Goal: Task Accomplishment & Management: Use online tool/utility

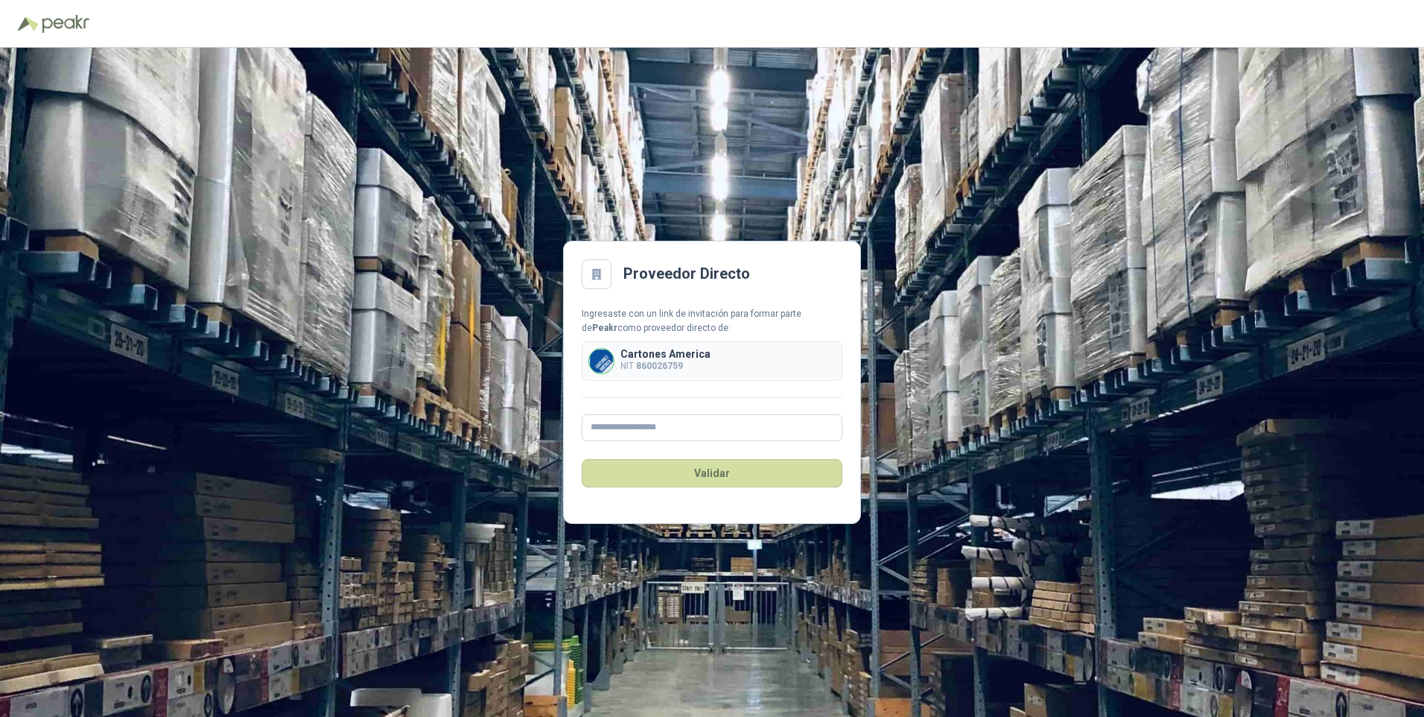
click at [720, 379] on div "Cartones America NIT 860026759" at bounding box center [712, 360] width 261 height 39
click at [641, 428] on input "text" at bounding box center [712, 427] width 261 height 27
type input "**********"
click at [706, 474] on button "Validar" at bounding box center [712, 473] width 261 height 28
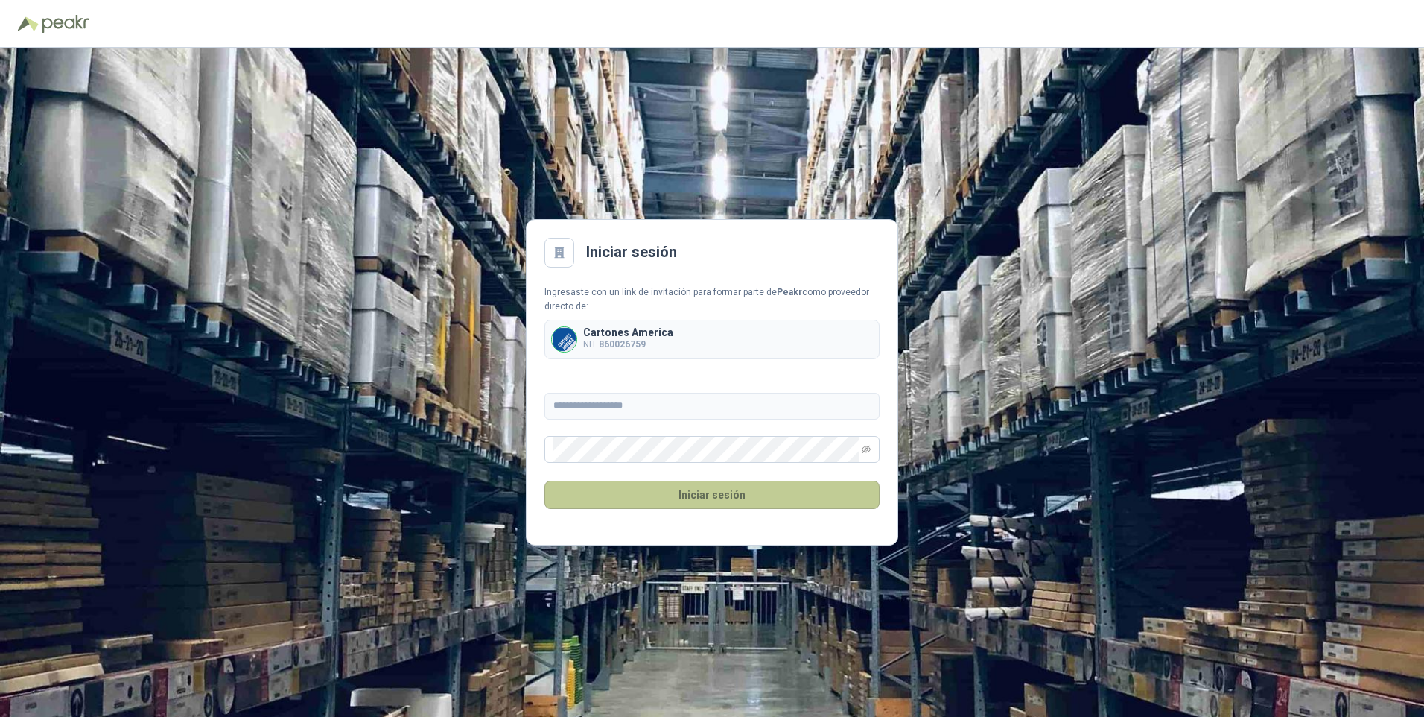
click at [719, 495] on button "Iniciar sesión" at bounding box center [712, 494] width 335 height 28
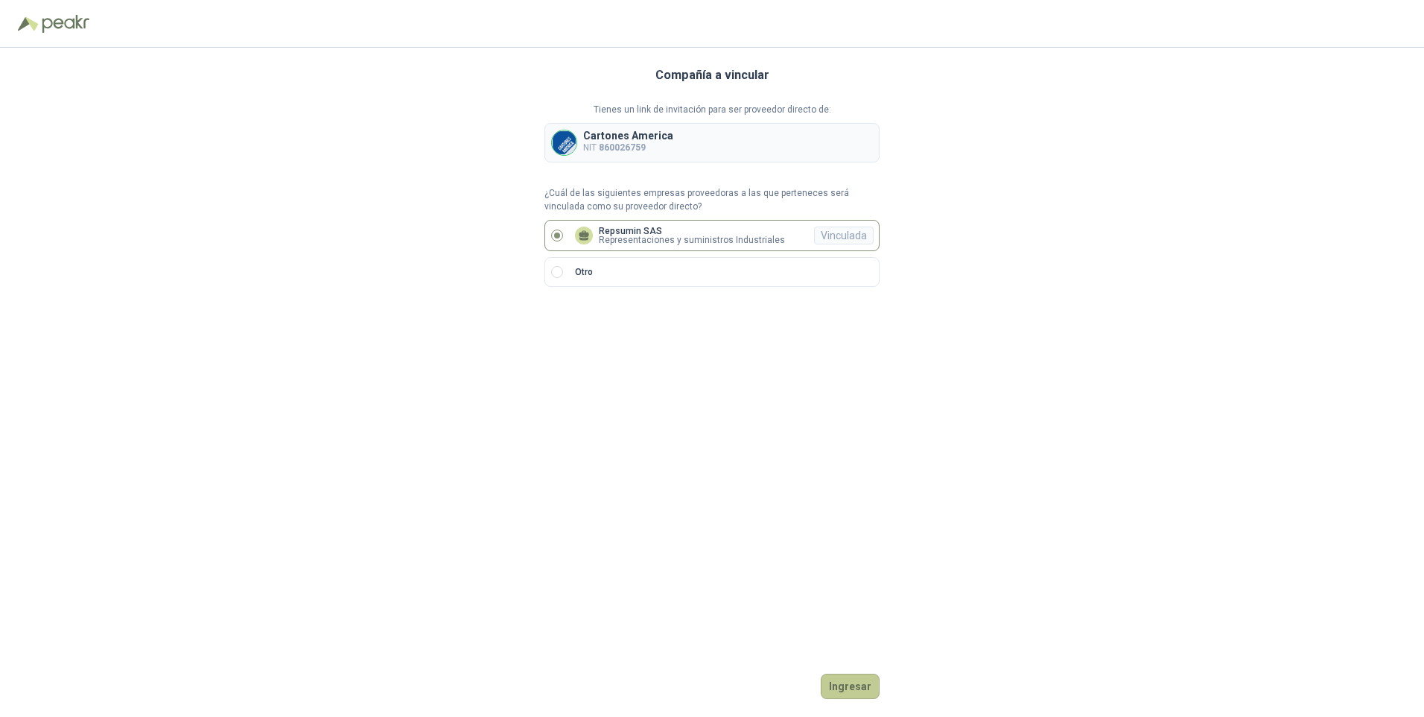
click at [851, 688] on button "Ingresar" at bounding box center [850, 685] width 59 height 25
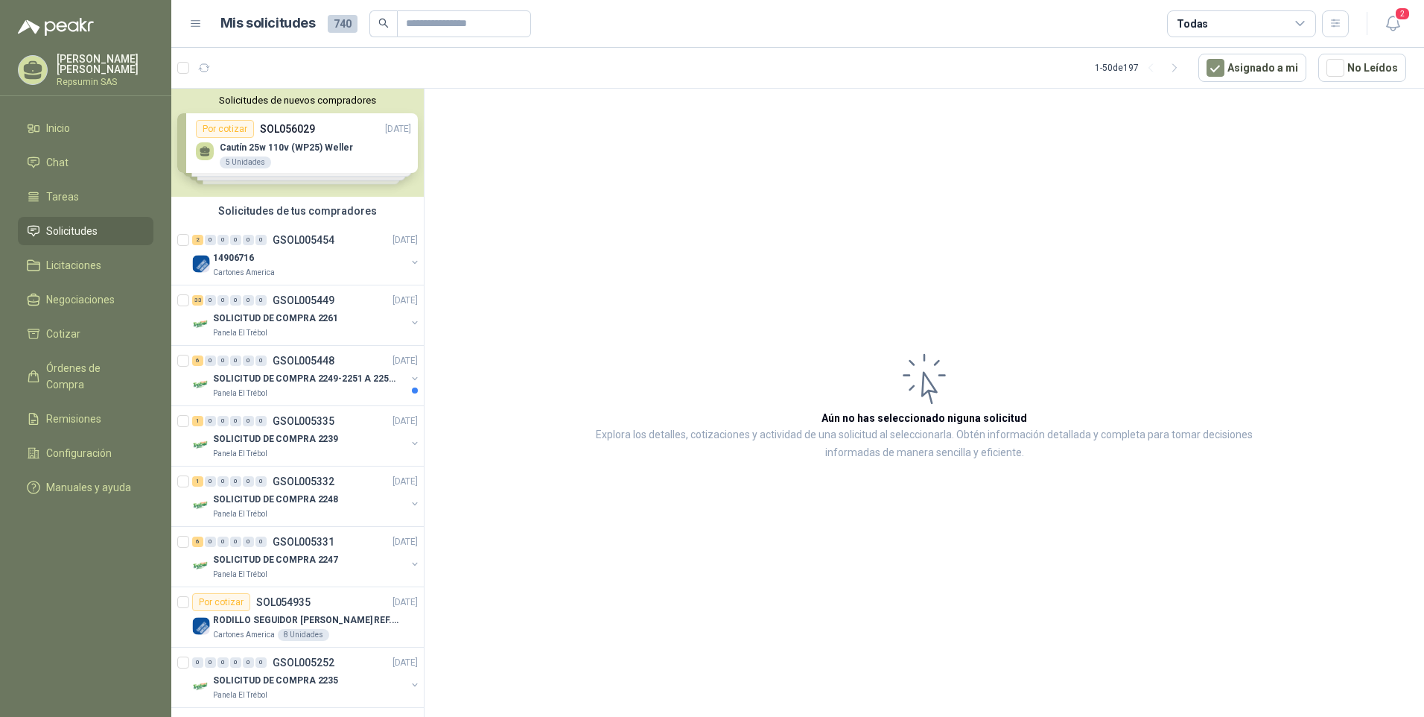
click at [225, 132] on div "Solicitudes de nuevos compradores Por cotizar SOL056029 [DATE] Cautín 25w 110v …" at bounding box center [297, 143] width 253 height 108
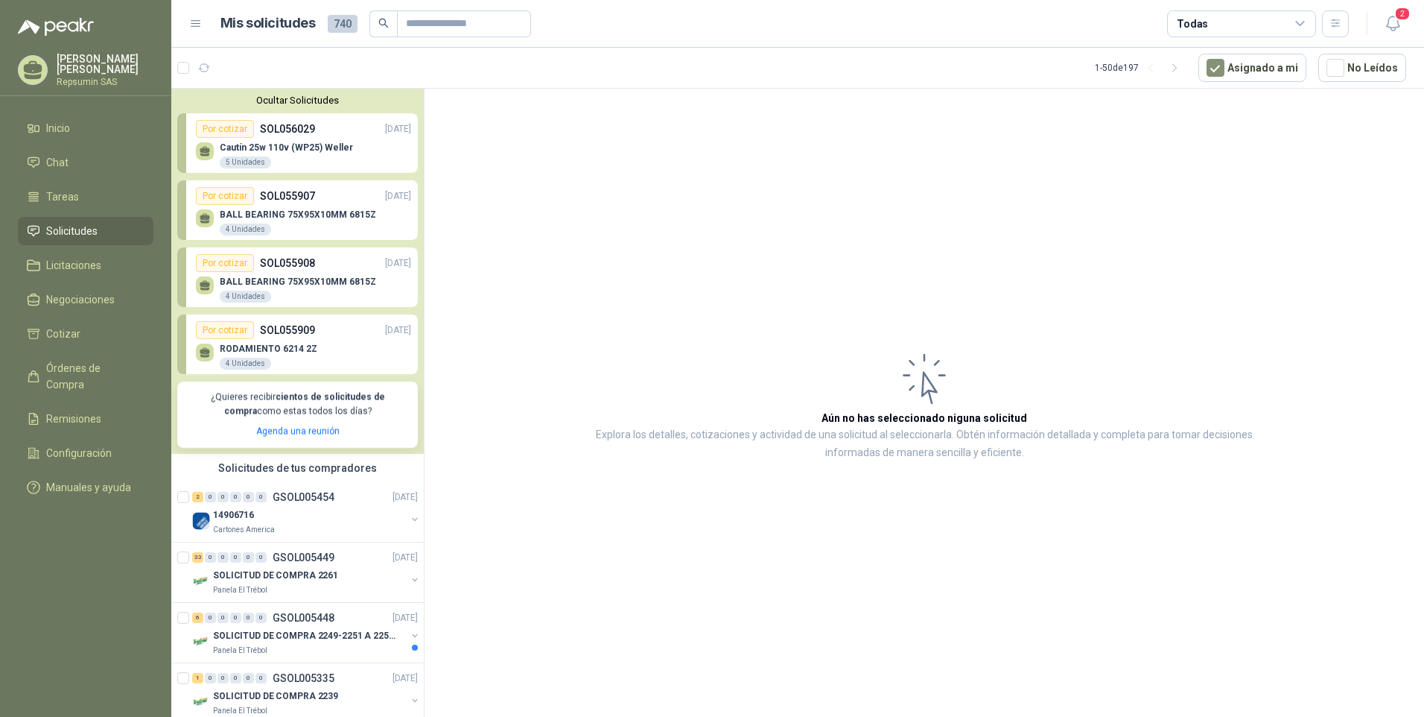
click at [235, 472] on div "Solicitudes de tus compradores" at bounding box center [297, 468] width 253 height 28
click at [199, 521] on img at bounding box center [201, 521] width 18 height 18
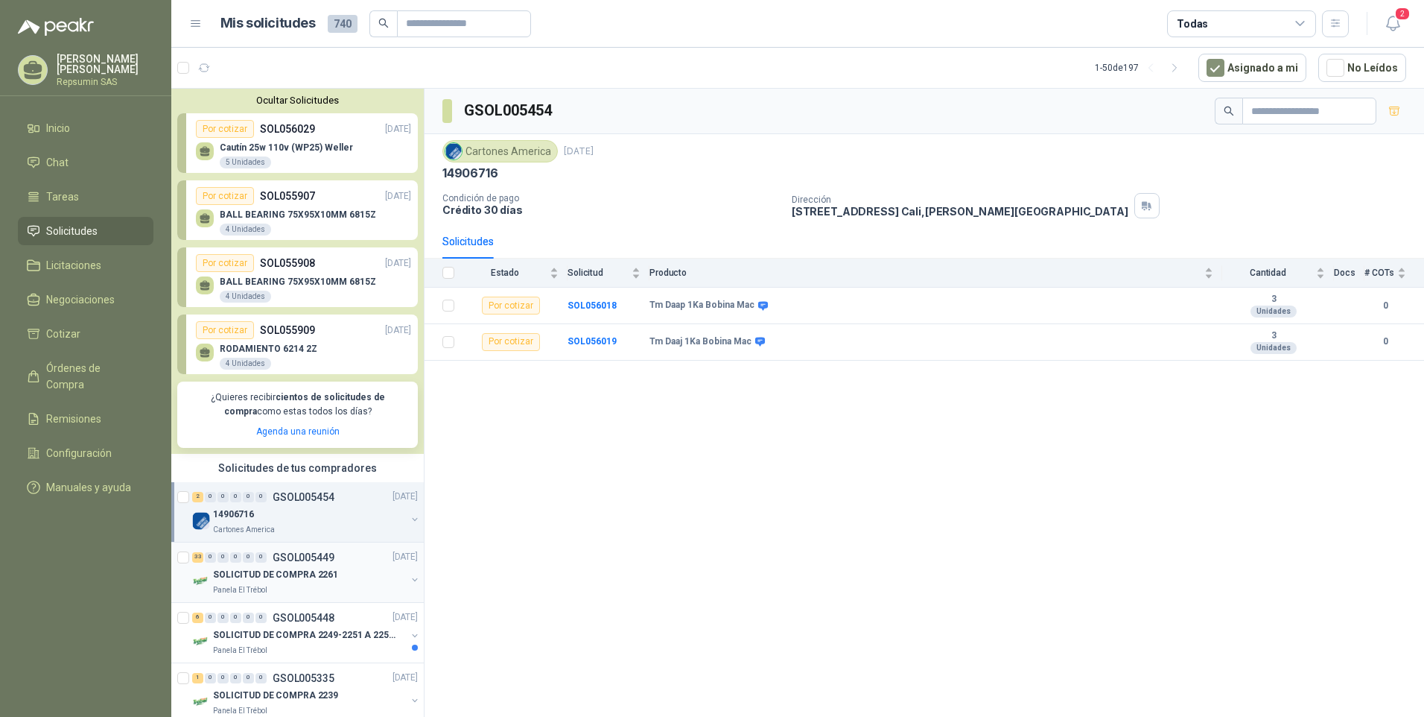
click at [288, 560] on p "GSOL005449" at bounding box center [304, 557] width 62 height 10
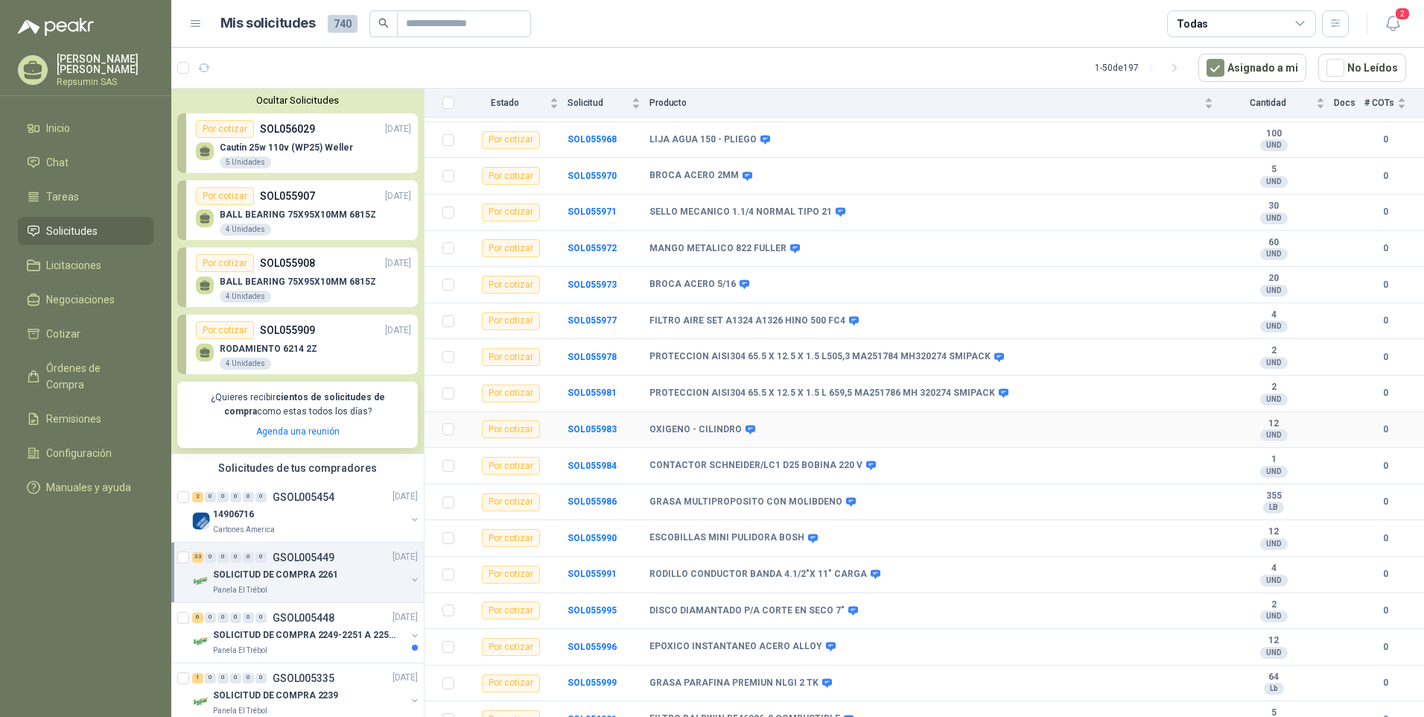
scroll to position [761, 0]
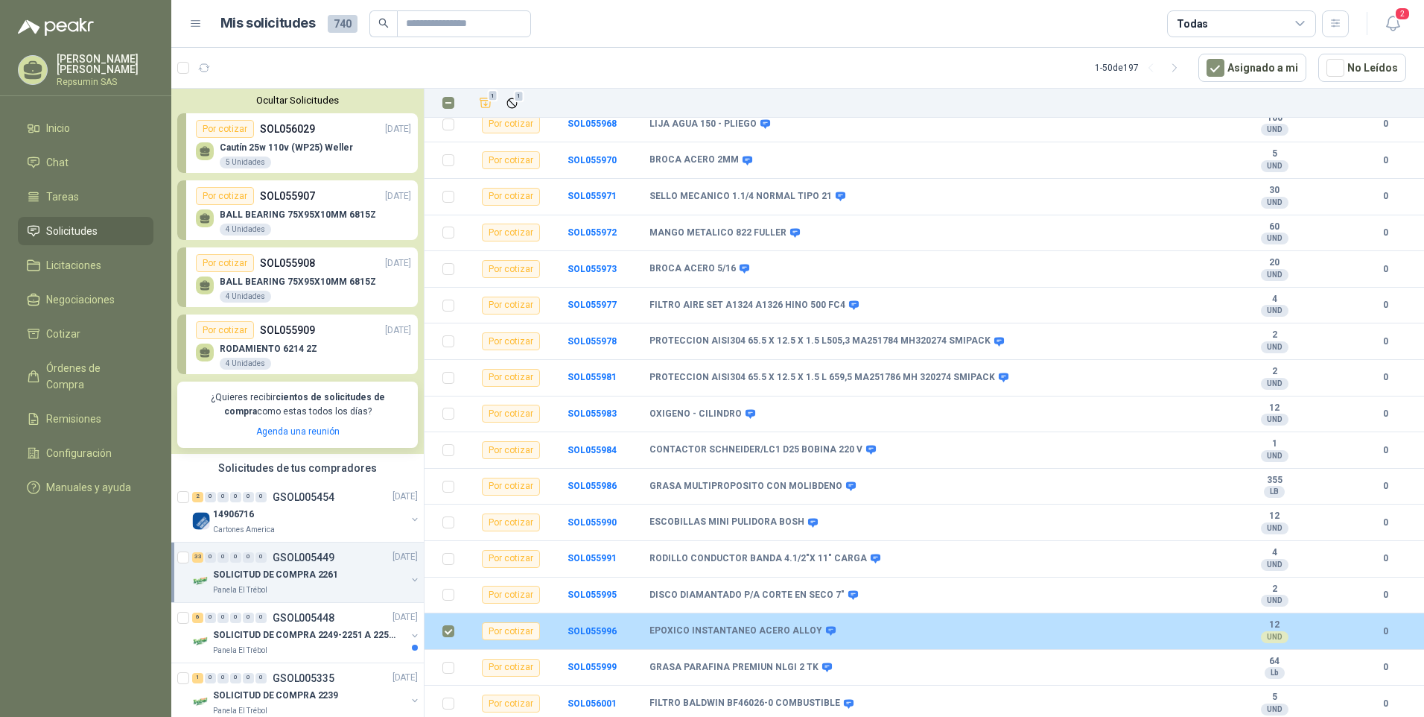
click at [700, 628] on b "EPOXICO INSTANTANEO ACERO ALLOY" at bounding box center [736, 631] width 173 height 12
click at [517, 622] on div "Por cotizar" at bounding box center [511, 631] width 58 height 18
click at [564, 632] on td "Por cotizar" at bounding box center [515, 631] width 104 height 36
click at [565, 632] on td "Por cotizar" at bounding box center [515, 631] width 104 height 36
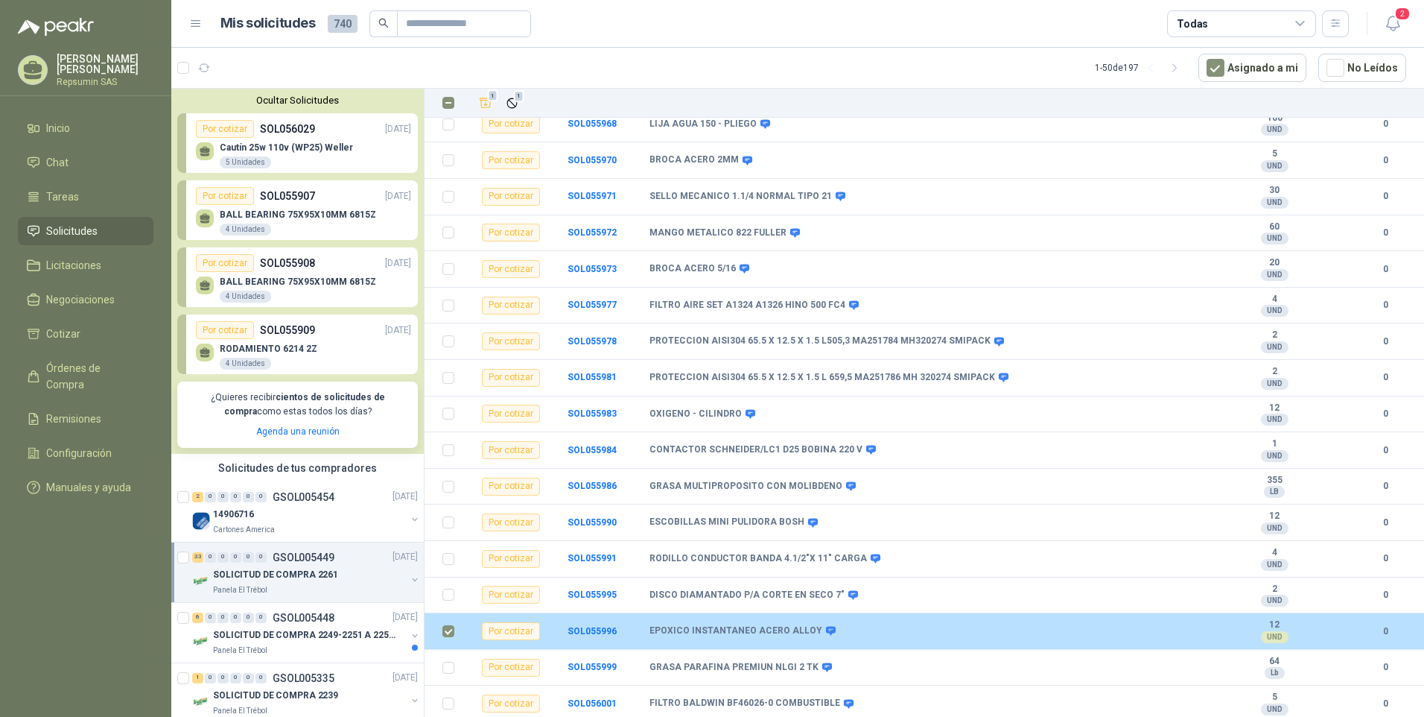
click at [1372, 631] on b "0" at bounding box center [1386, 631] width 42 height 14
click at [1265, 629] on b "12" at bounding box center [1274, 625] width 103 height 12
click at [1257, 629] on b "12" at bounding box center [1274, 625] width 103 height 12
click at [825, 625] on icon at bounding box center [830, 630] width 11 height 11
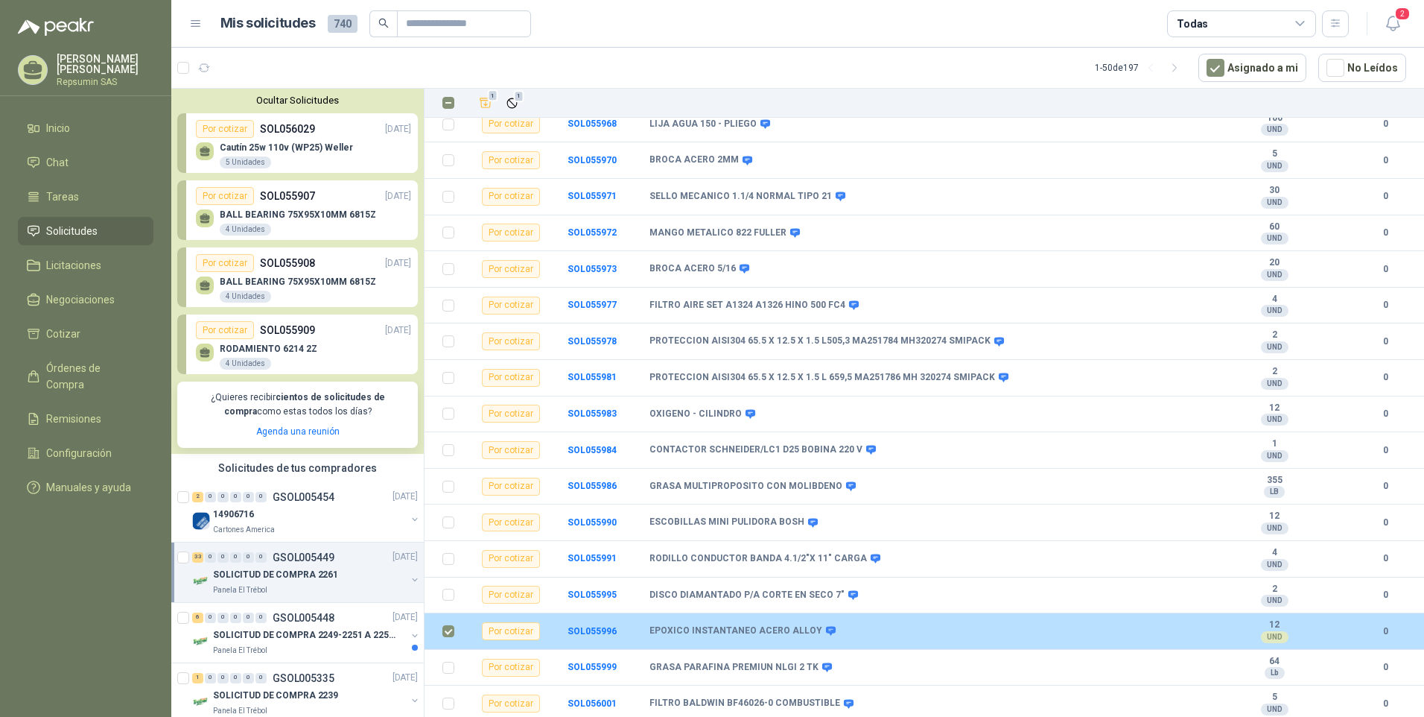
click at [674, 626] on b "EPOXICO INSTANTANEO ACERO ALLOY" at bounding box center [736, 631] width 173 height 12
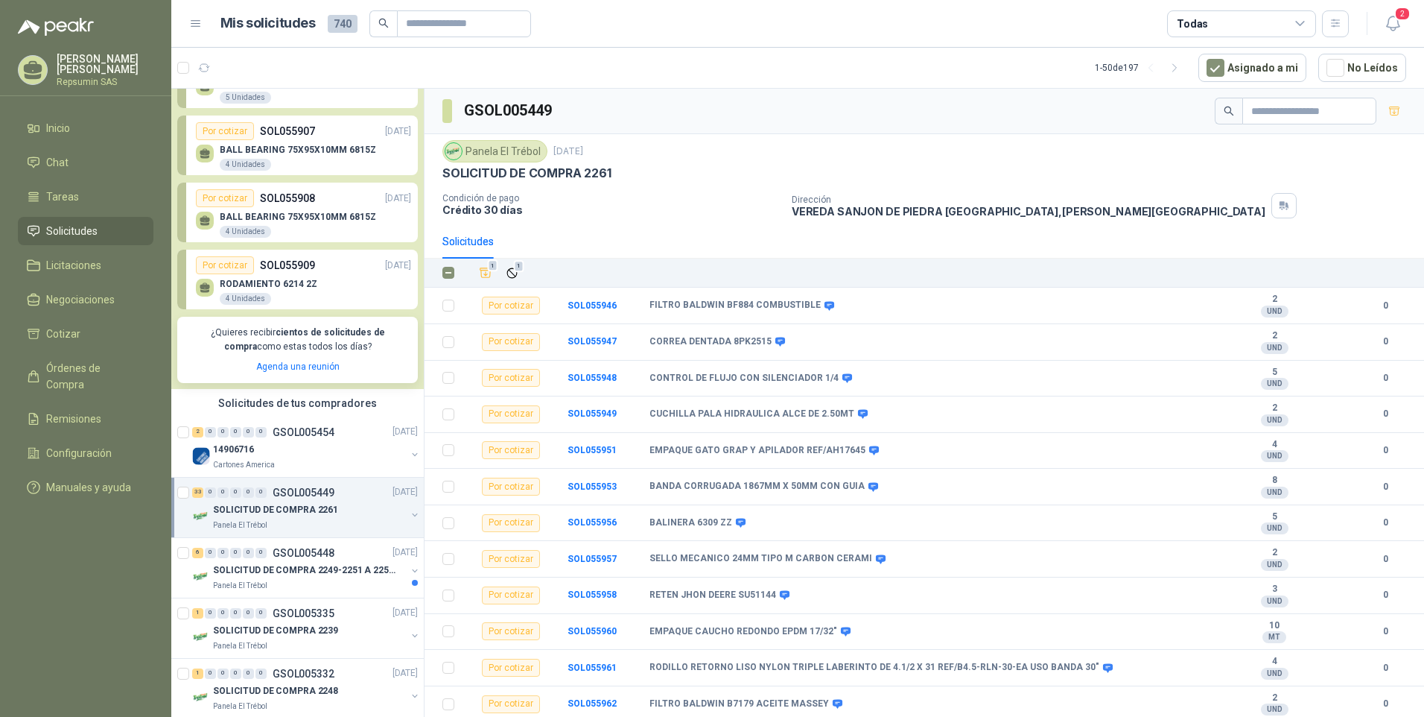
scroll to position [0, 0]
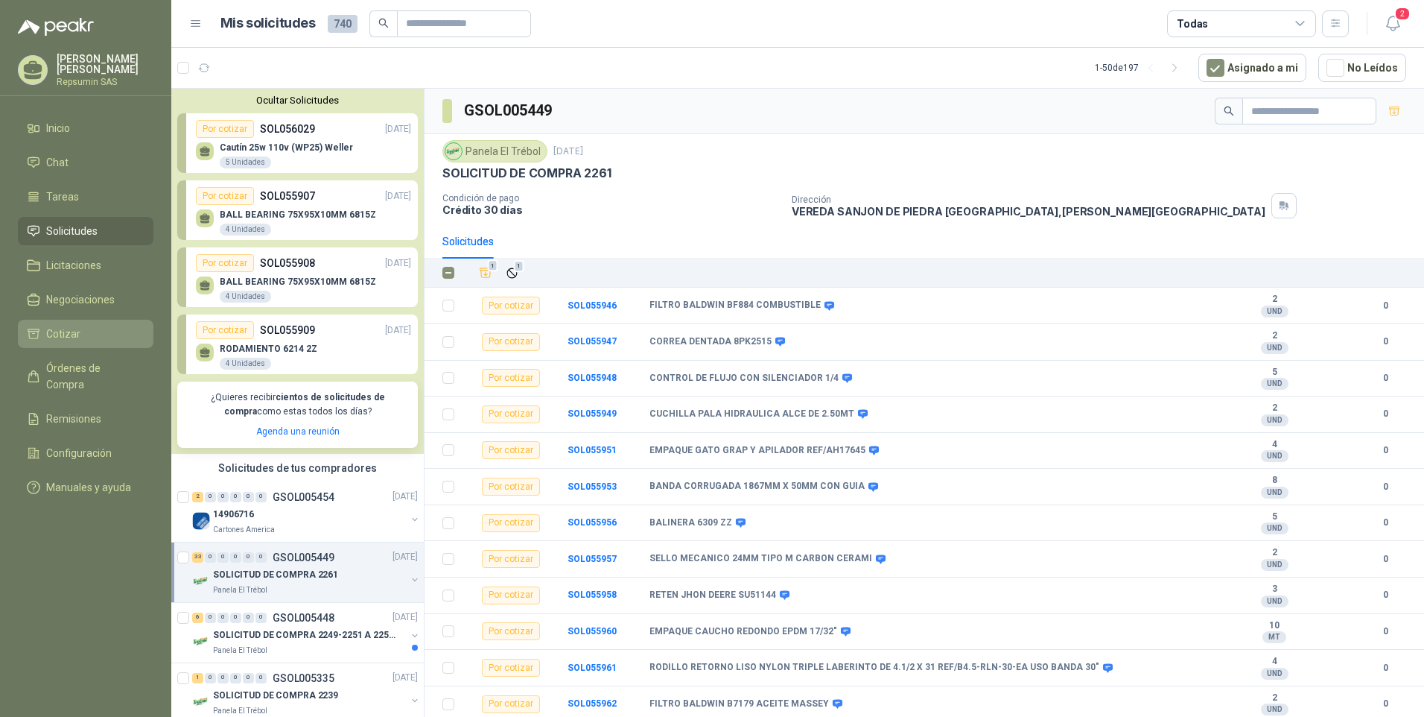
click at [69, 334] on span "Cotizar" at bounding box center [63, 334] width 34 height 16
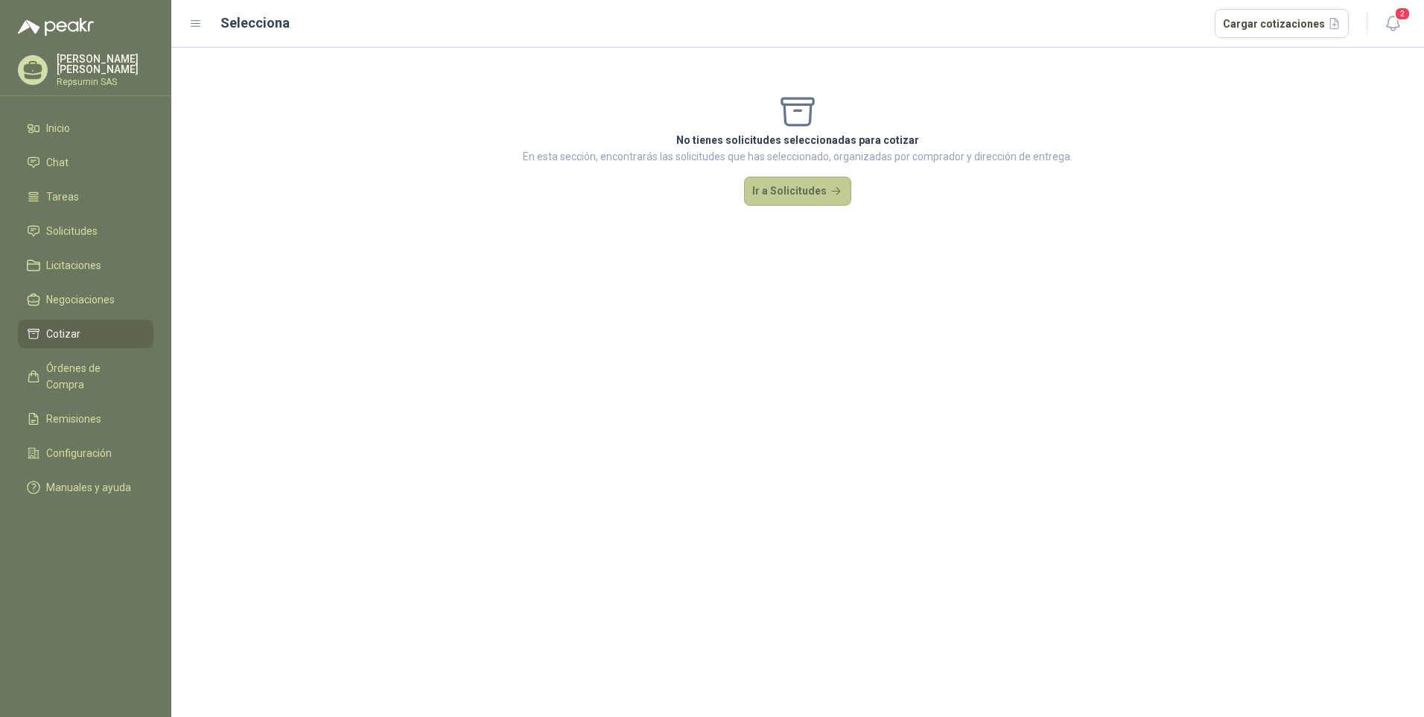
click at [799, 192] on button "Ir a Solicitudes" at bounding box center [797, 192] width 107 height 30
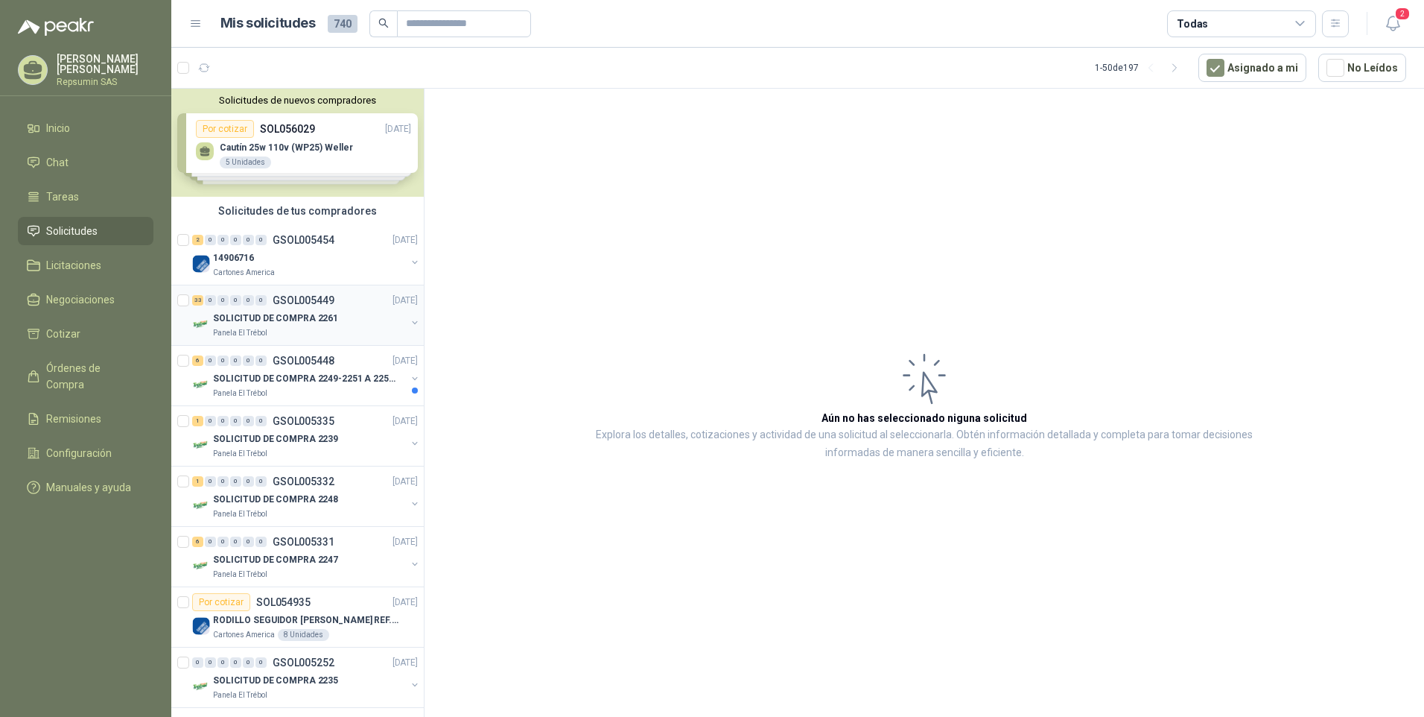
click at [300, 299] on p "GSOL005449" at bounding box center [304, 300] width 62 height 10
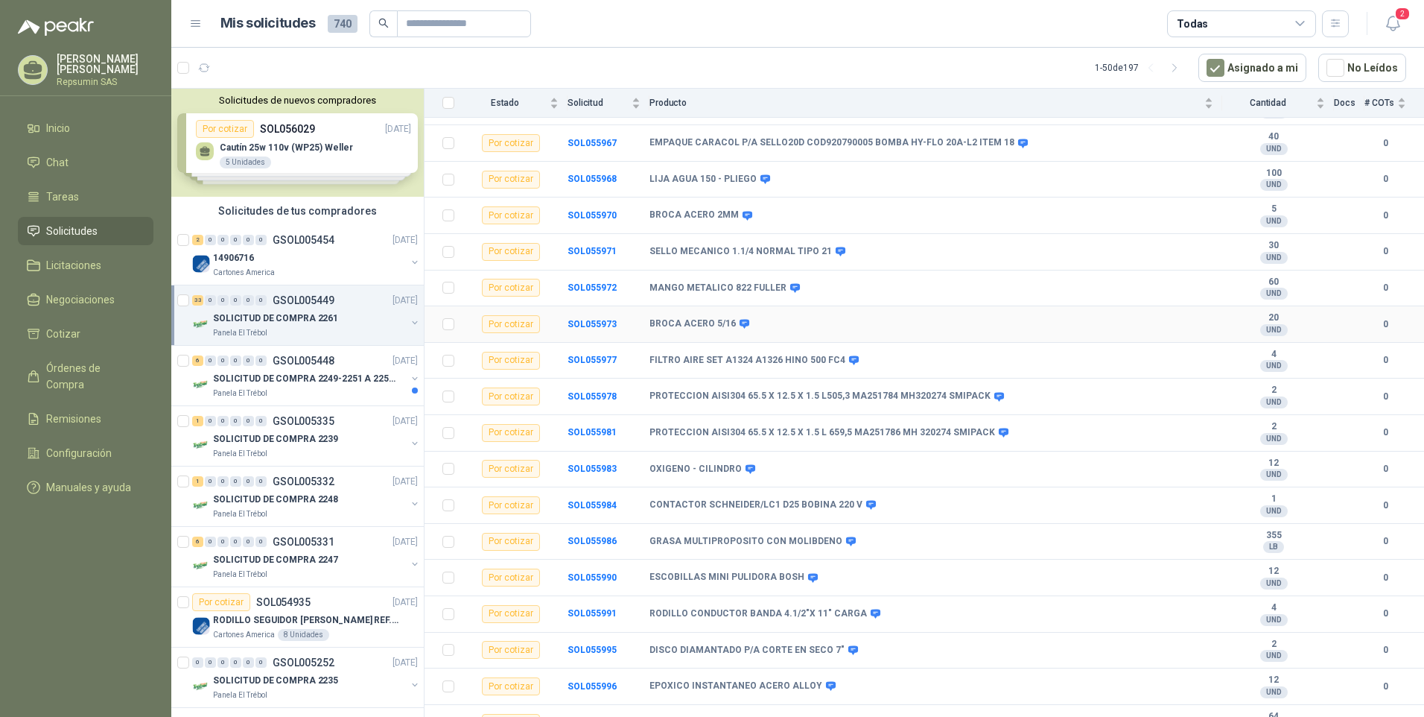
scroll to position [761, 0]
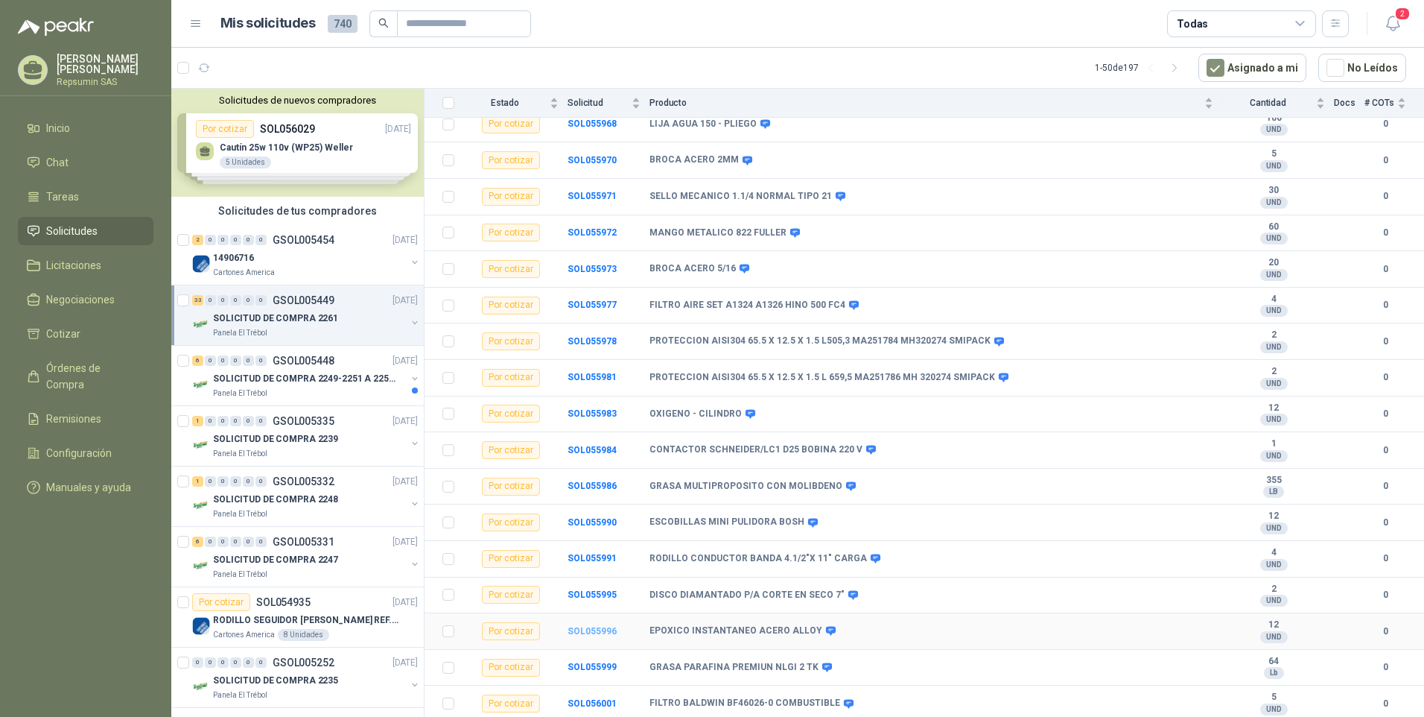
click at [596, 629] on b "SOL055996" at bounding box center [592, 631] width 49 height 10
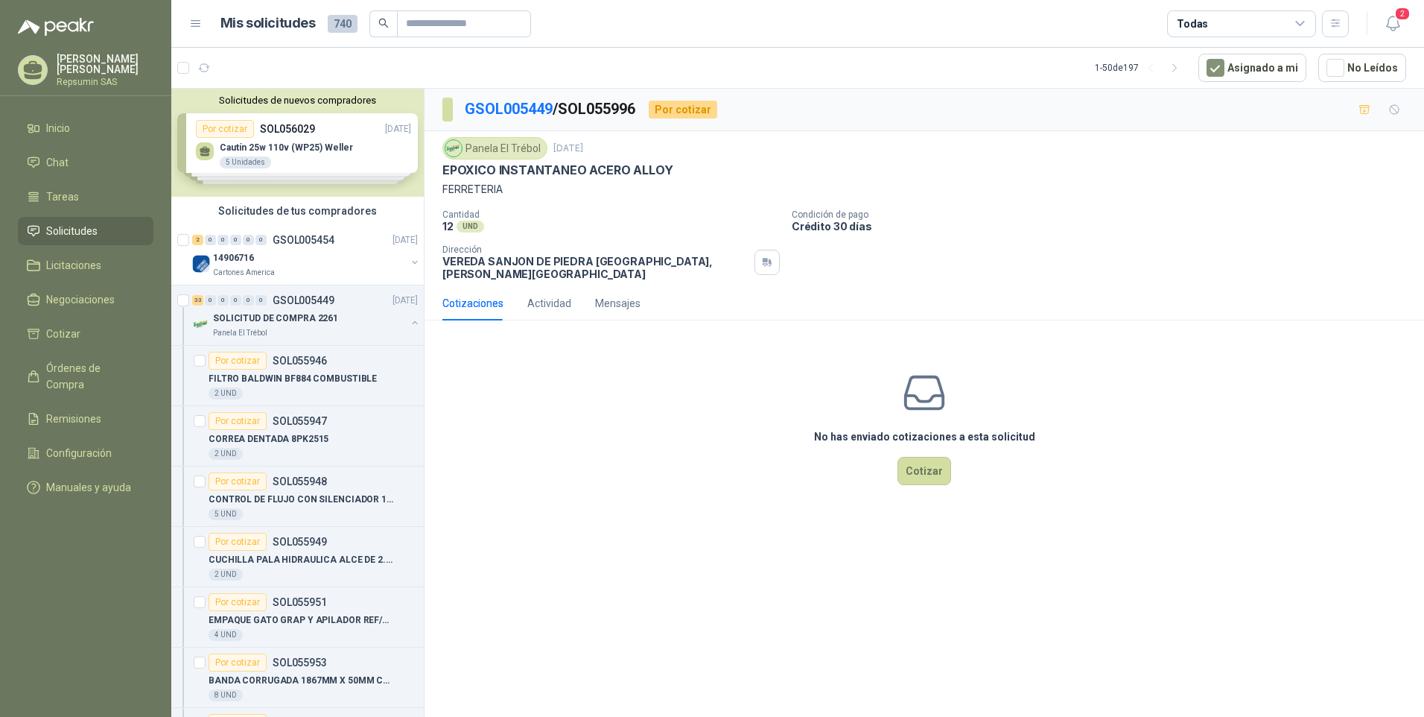
click at [485, 295] on div "Cotizaciones" at bounding box center [472, 303] width 61 height 16
click at [923, 461] on button "Cotizar" at bounding box center [925, 471] width 54 height 28
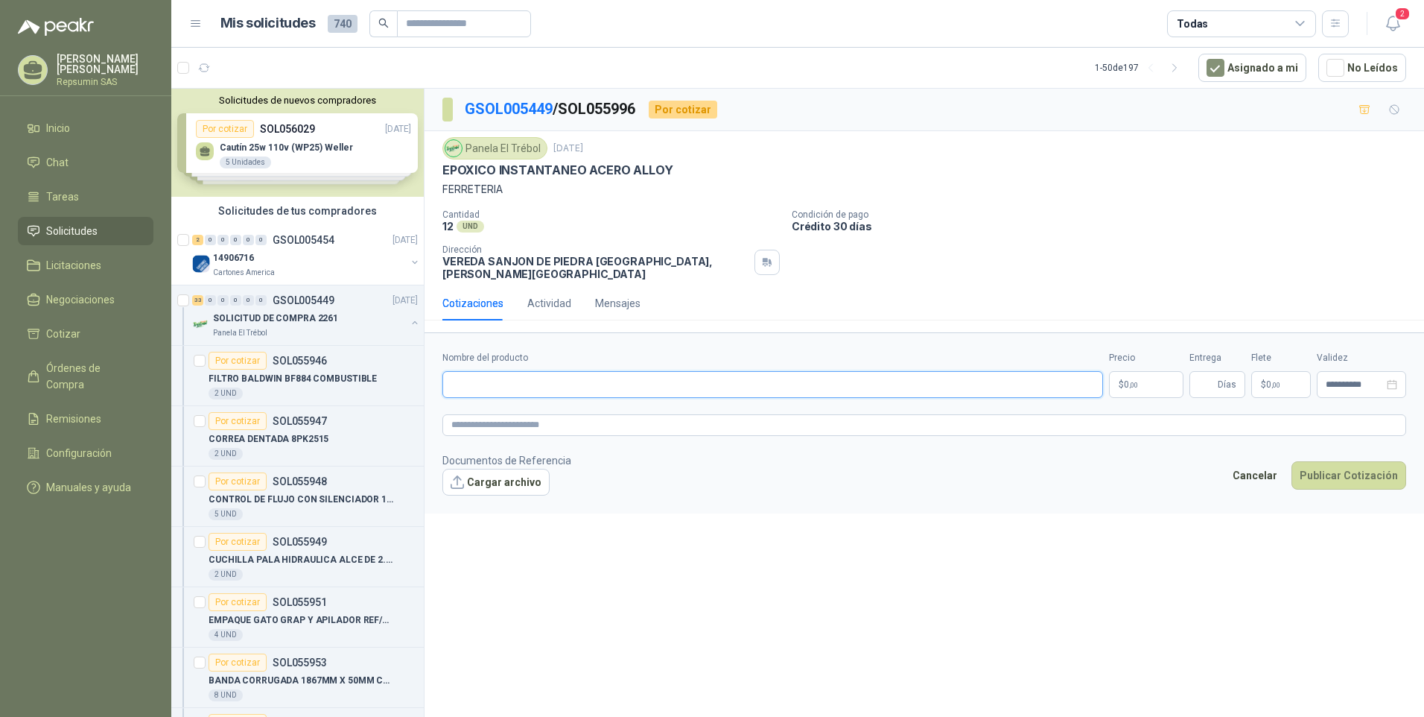
click at [468, 372] on input "Nombre del producto" at bounding box center [772, 384] width 661 height 27
click at [608, 372] on input "**********" at bounding box center [772, 384] width 661 height 27
click at [472, 375] on input "**********" at bounding box center [772, 384] width 661 height 27
drag, startPoint x: 728, startPoint y: 369, endPoint x: 432, endPoint y: 365, distance: 296.5
click at [432, 365] on form "**********" at bounding box center [925, 422] width 1000 height 180
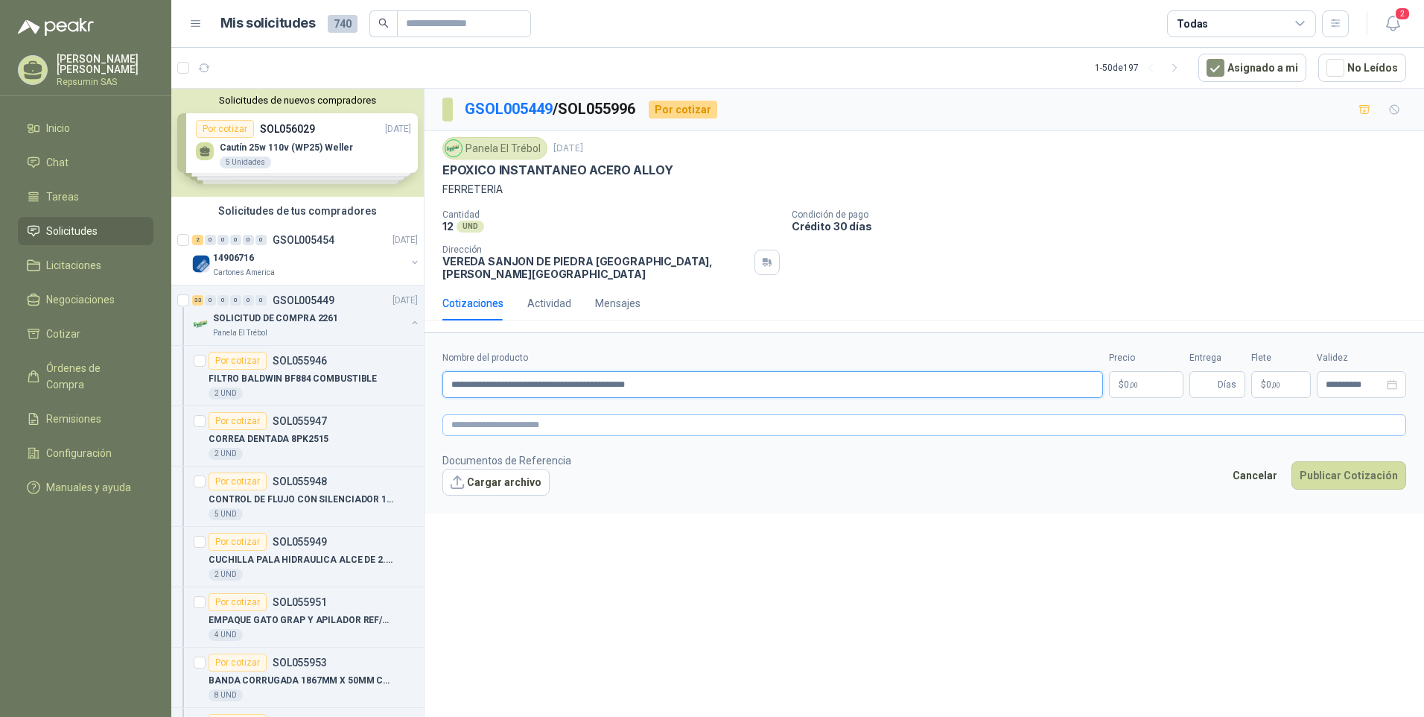
type input "**********"
click at [463, 415] on textarea at bounding box center [924, 425] width 964 height 22
paste textarea "**********"
type textarea "**********"
click at [1129, 381] on span ",00" at bounding box center [1133, 385] width 9 height 8
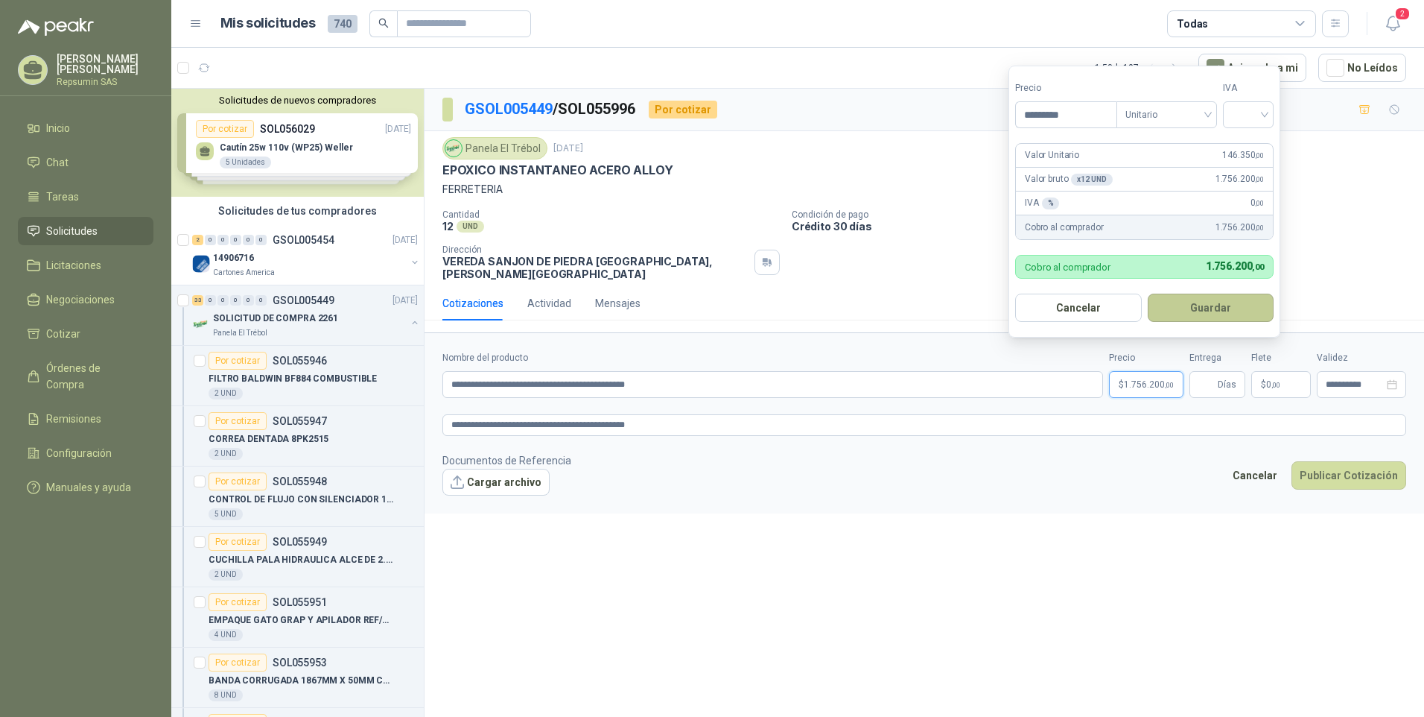
type input "*********"
click at [1204, 302] on button "Guardar" at bounding box center [1211, 307] width 127 height 28
click at [1152, 380] on span "1.756.200 ,00" at bounding box center [1149, 384] width 50 height 9
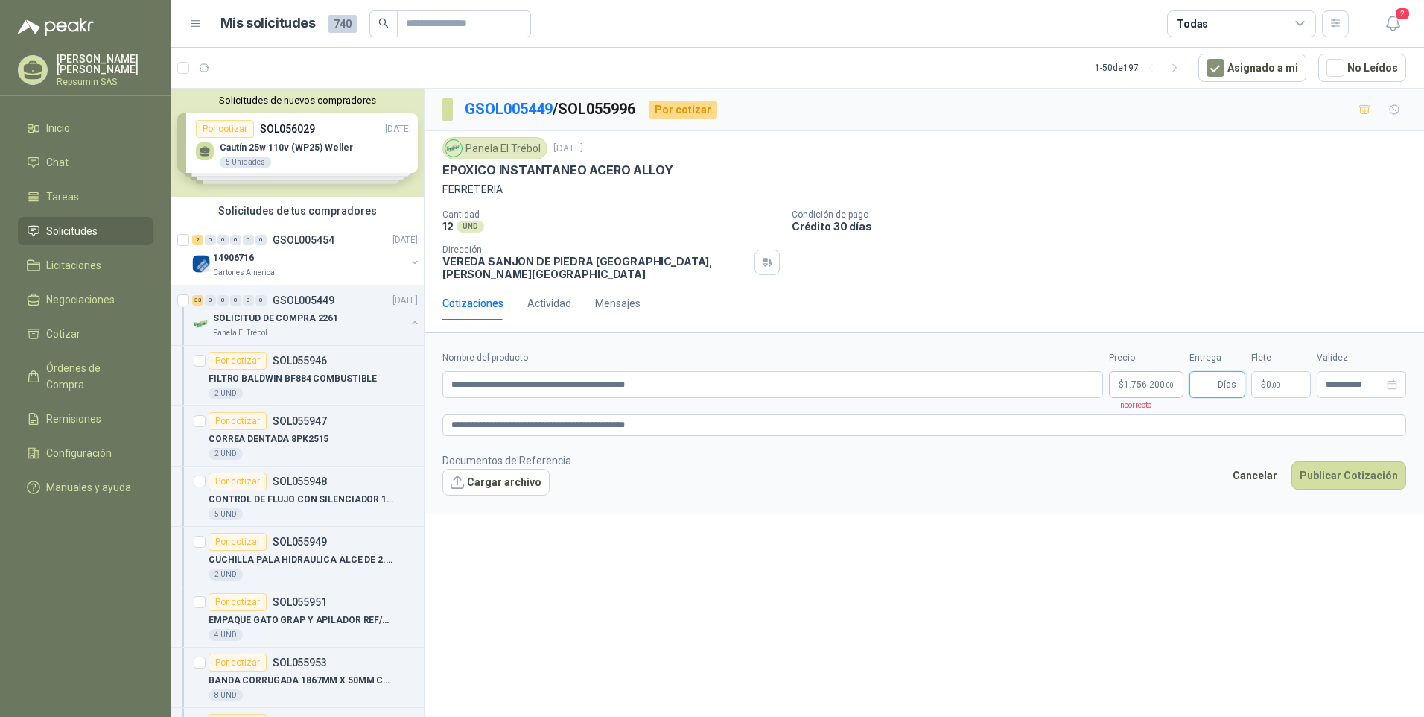
click at [1209, 374] on input "Entrega" at bounding box center [1207, 384] width 16 height 25
click at [1140, 380] on span "1.756.200 ,00" at bounding box center [1149, 384] width 50 height 9
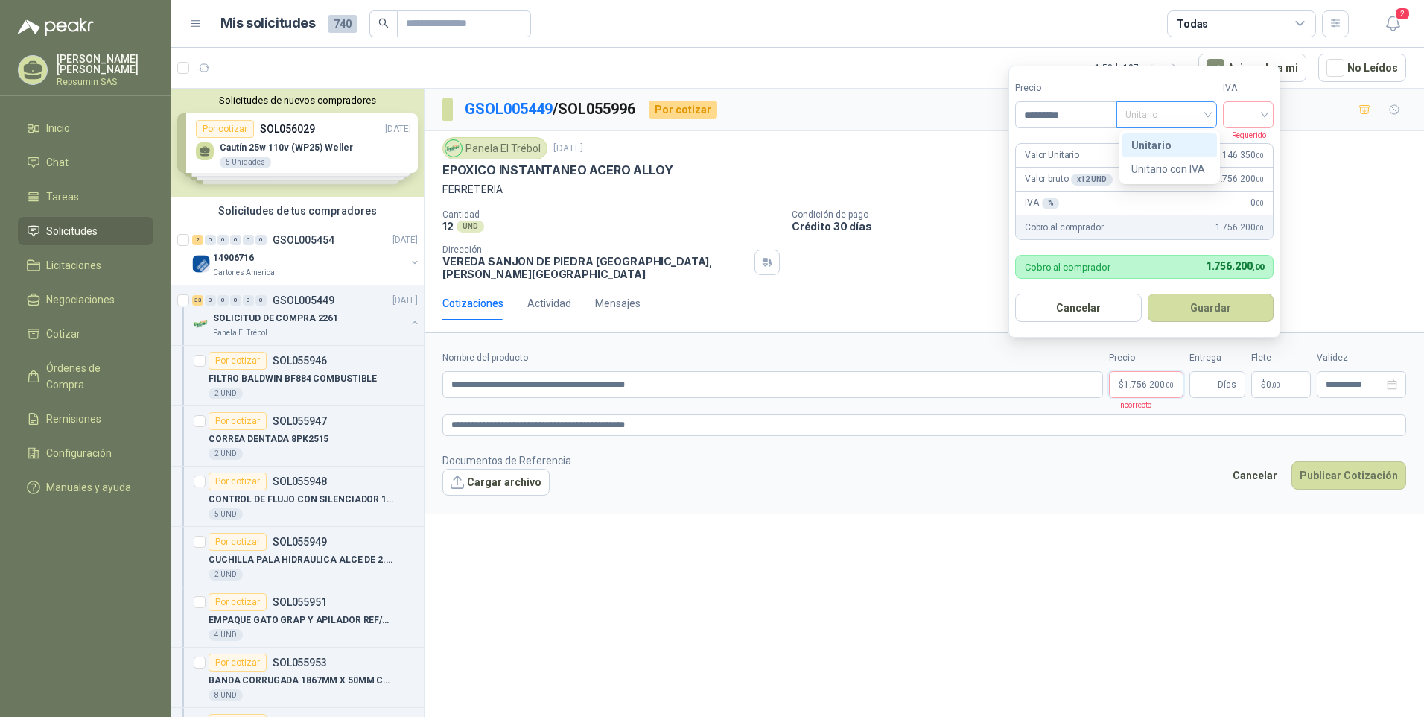
click at [1208, 109] on span "Unitario" at bounding box center [1167, 115] width 83 height 22
click at [1152, 144] on div "Unitario" at bounding box center [1169, 145] width 77 height 16
click at [1271, 112] on div at bounding box center [1248, 114] width 51 height 27
click at [1238, 148] on div "19%" at bounding box center [1252, 145] width 28 height 16
click at [1207, 305] on button "Guardar" at bounding box center [1213, 307] width 128 height 28
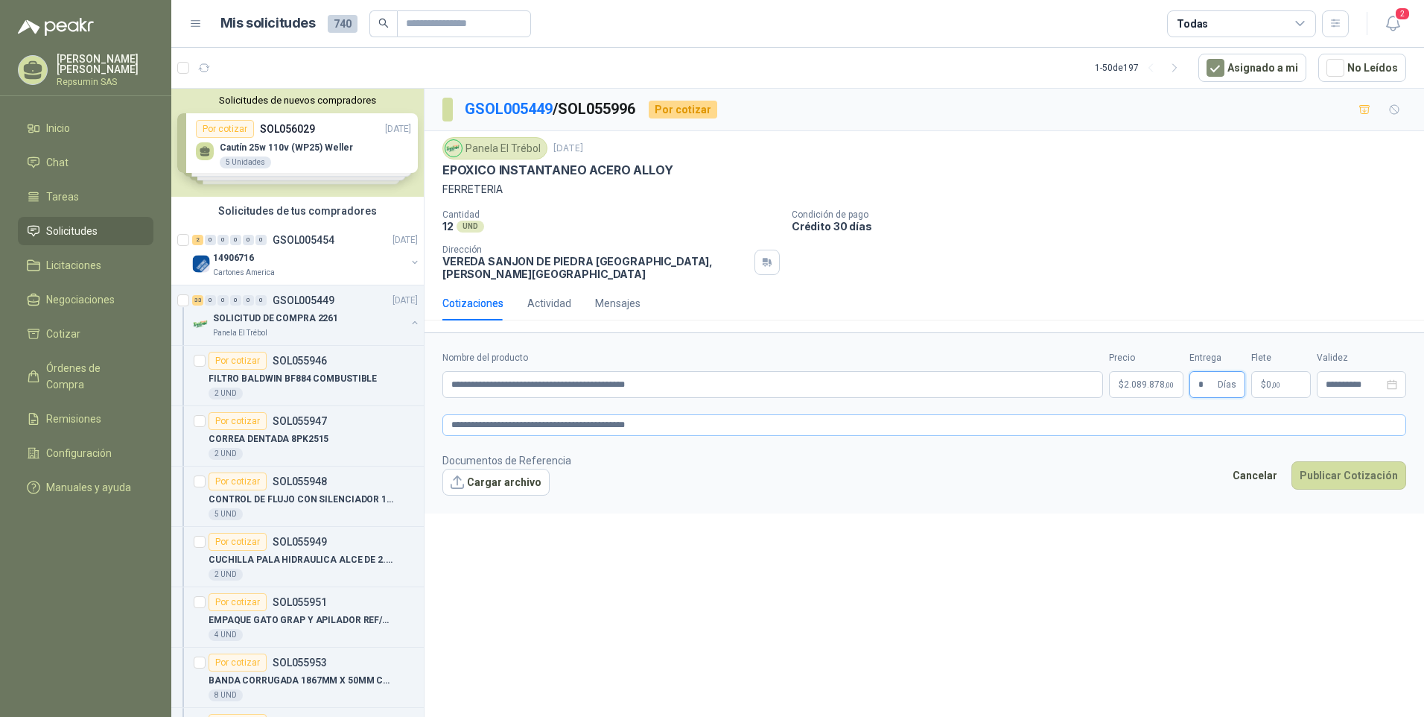
type input "*"
click at [729, 421] on textarea "**********" at bounding box center [924, 425] width 964 height 22
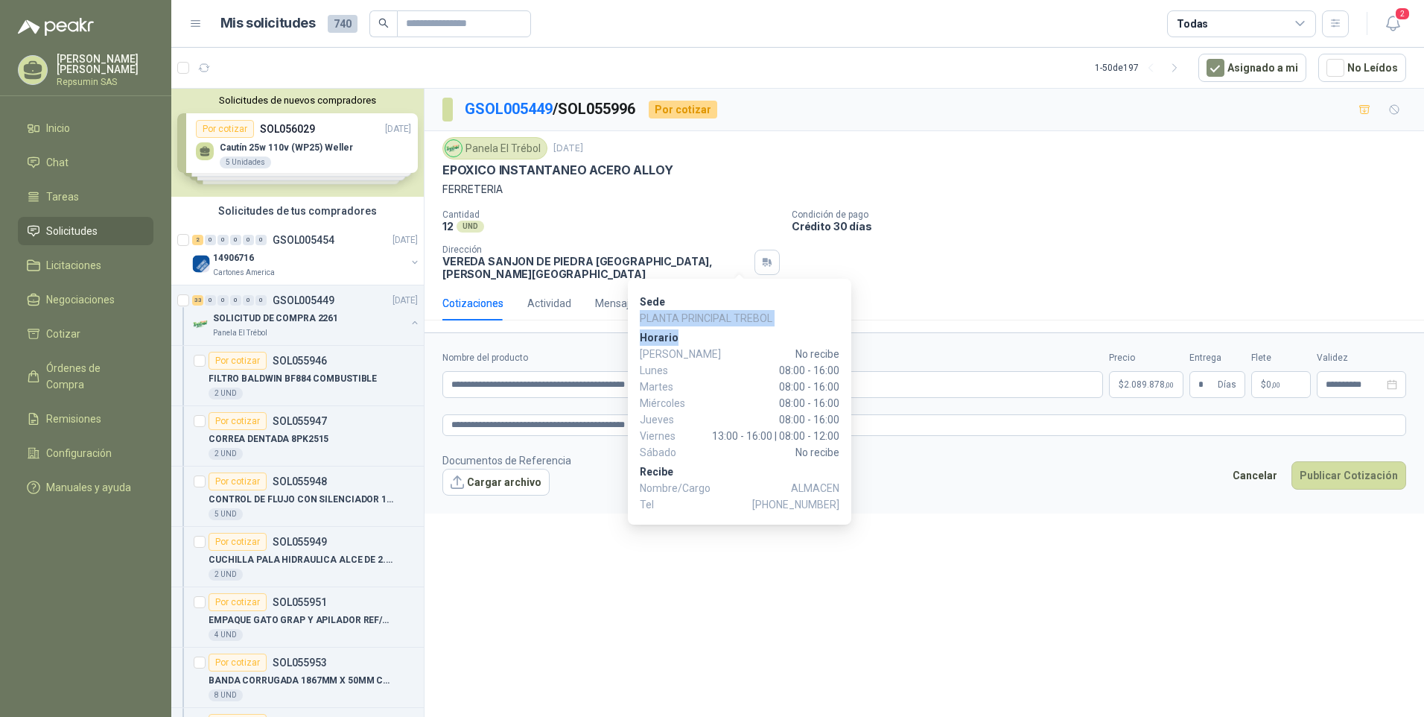
drag, startPoint x: 740, startPoint y: 289, endPoint x: 740, endPoint y: 333, distance: 44.0
click at [740, 333] on div "Sede PLANTA PRINCIPAL TREBOL [PERSON_NAME] No recibe Lunes 08:00 - 16:00 Martes…" at bounding box center [739, 402] width 223 height 246
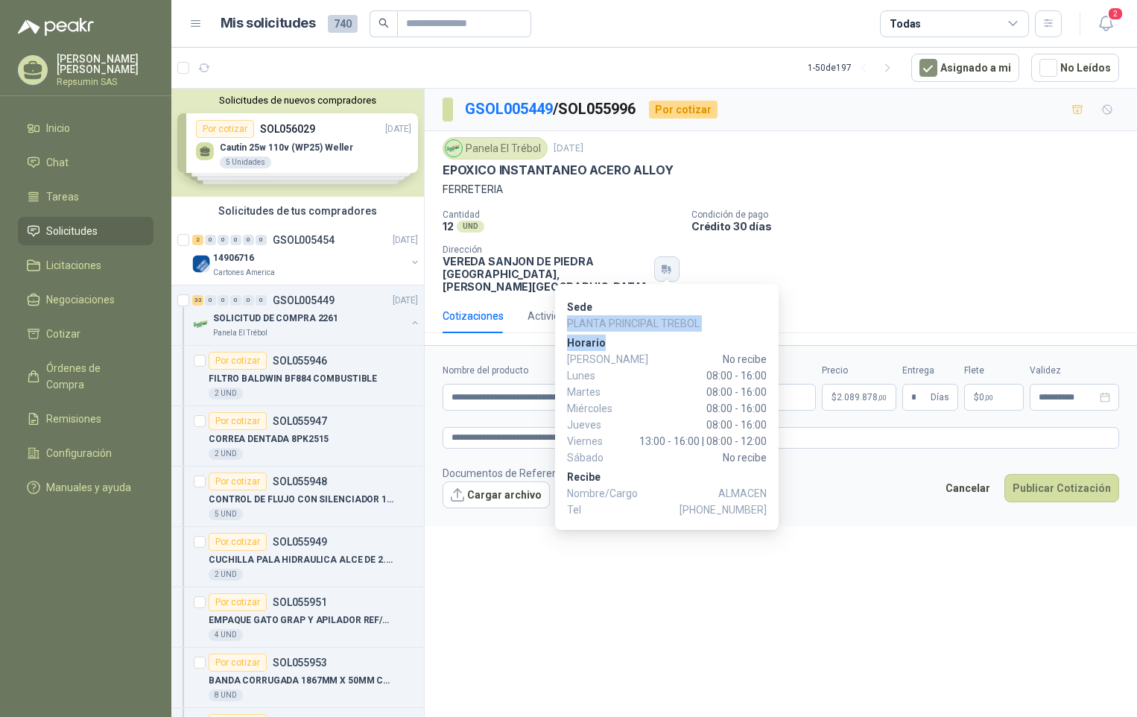
click at [667, 263] on icon "button" at bounding box center [666, 269] width 13 height 12
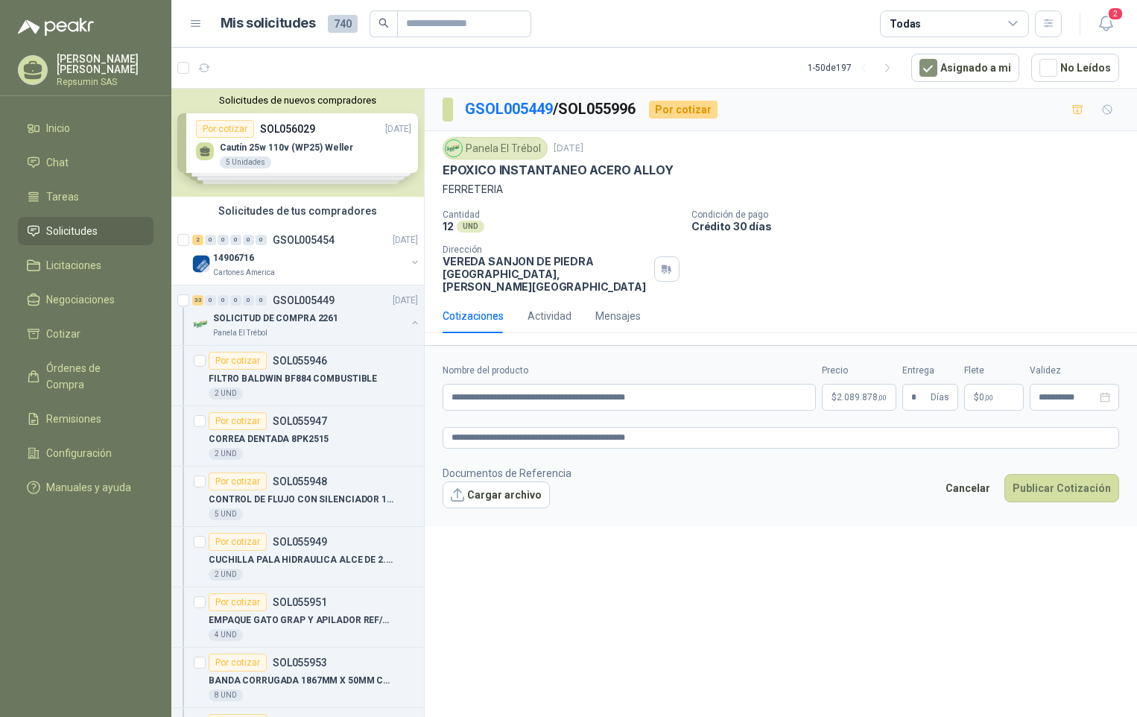
click at [806, 522] on div "**********" at bounding box center [781, 405] width 712 height 633
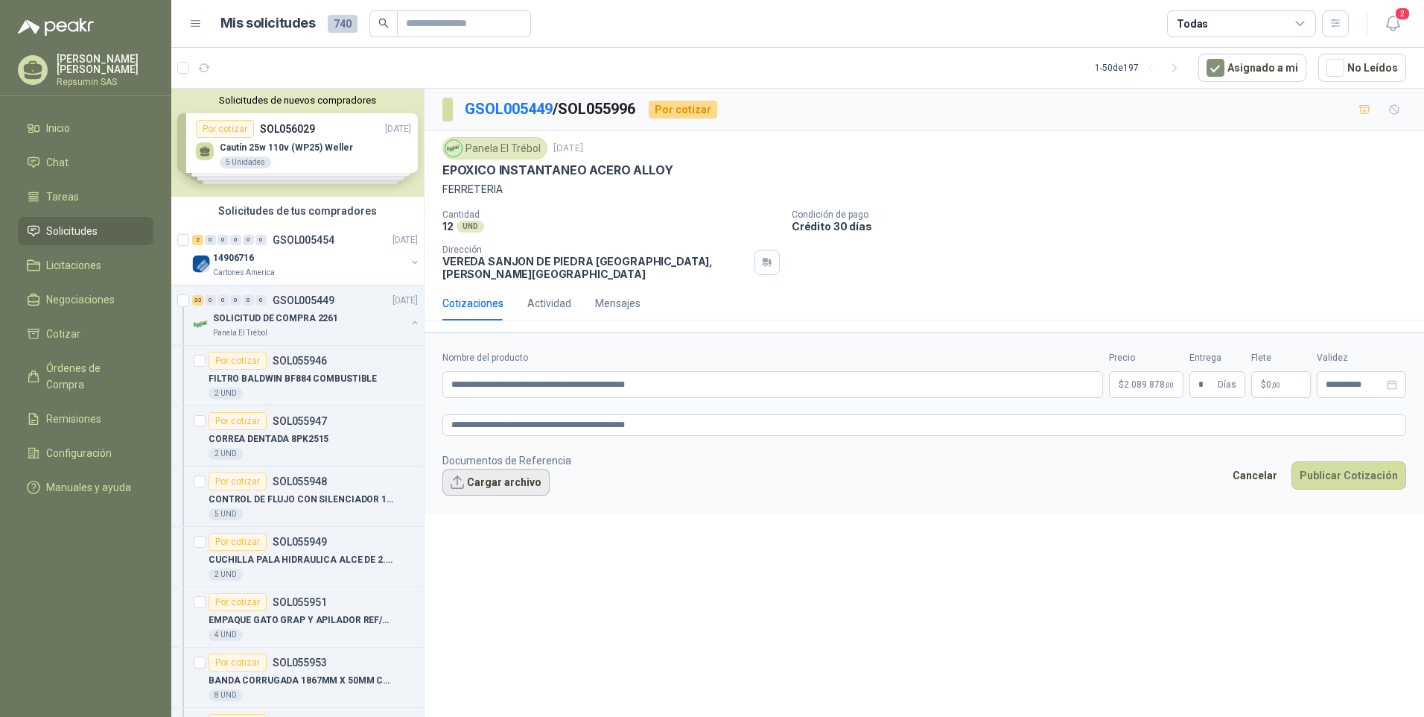
click at [489, 477] on button "Cargar archivo" at bounding box center [495, 482] width 107 height 27
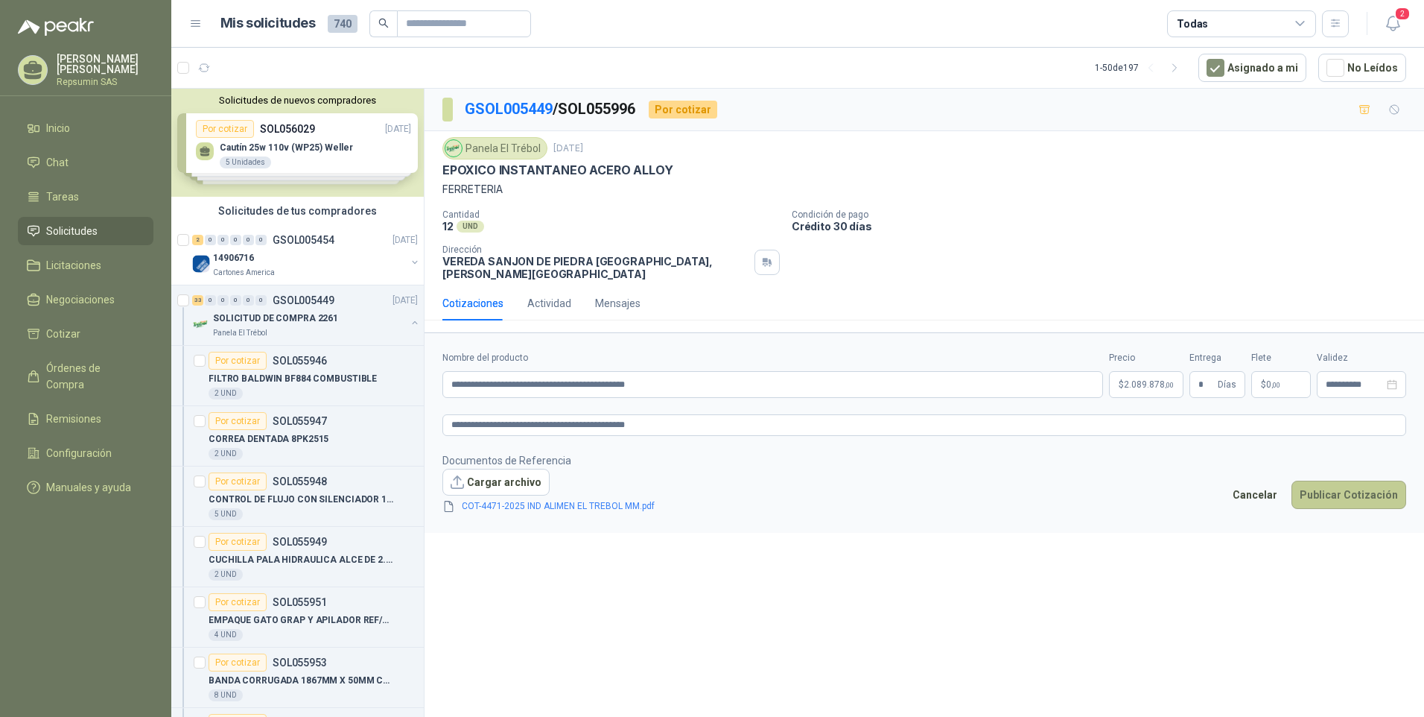
click at [1350, 489] on button "Publicar Cotización" at bounding box center [1349, 494] width 115 height 28
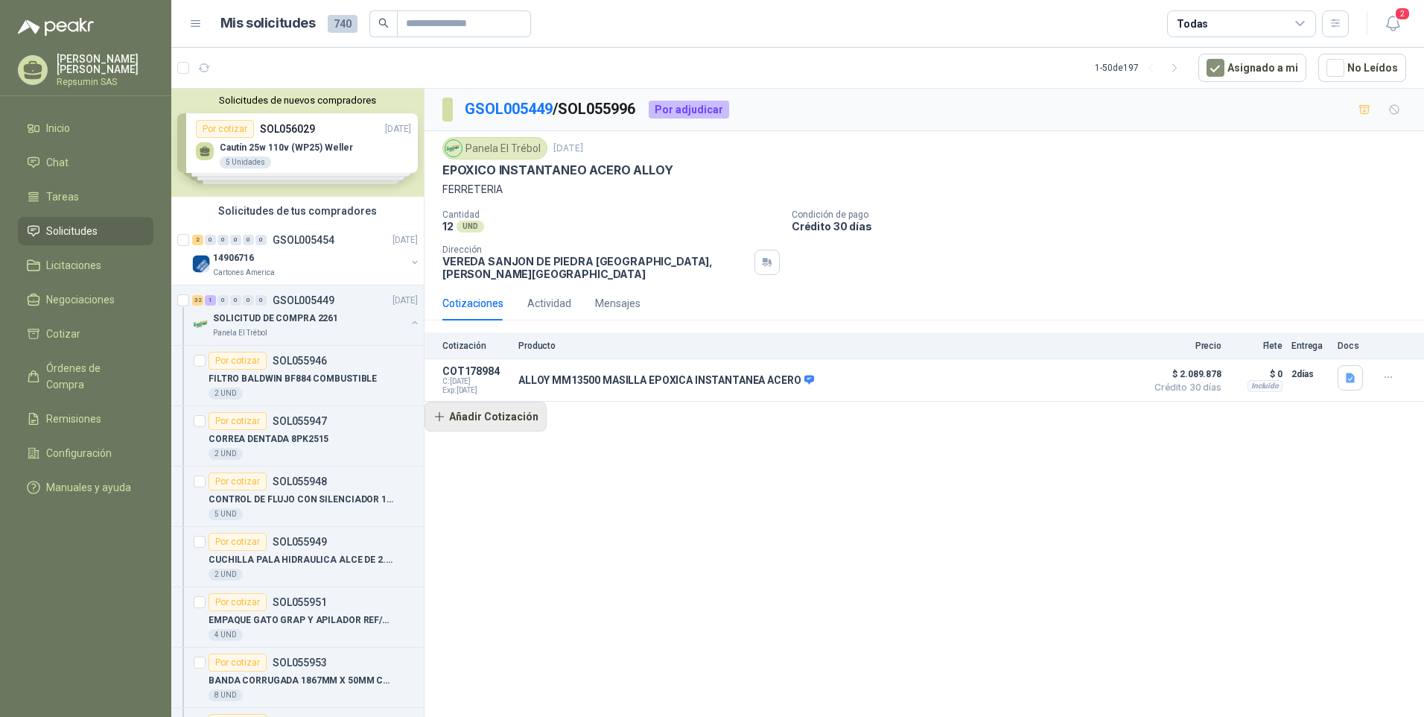
click at [469, 407] on button "Añadir Cotización" at bounding box center [486, 416] width 122 height 30
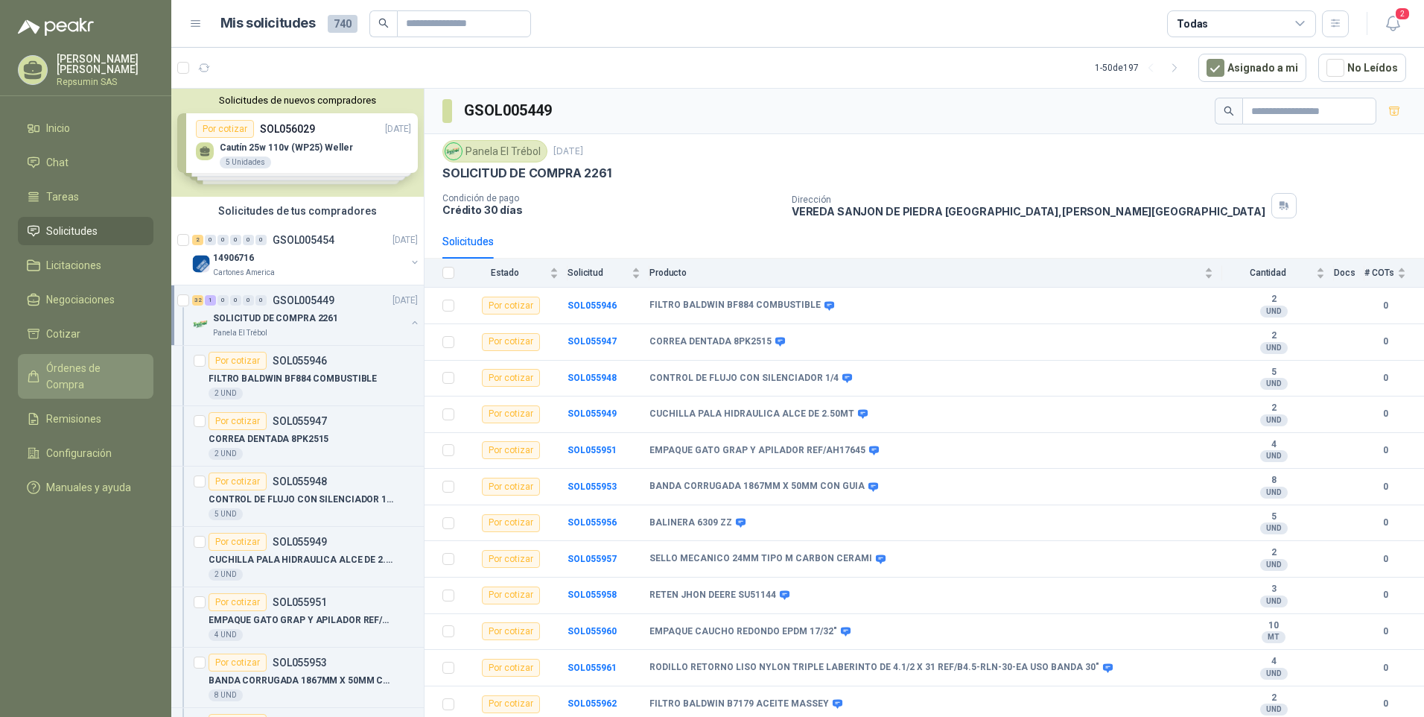
click at [61, 368] on span "Órdenes de Compra" at bounding box center [92, 376] width 93 height 33
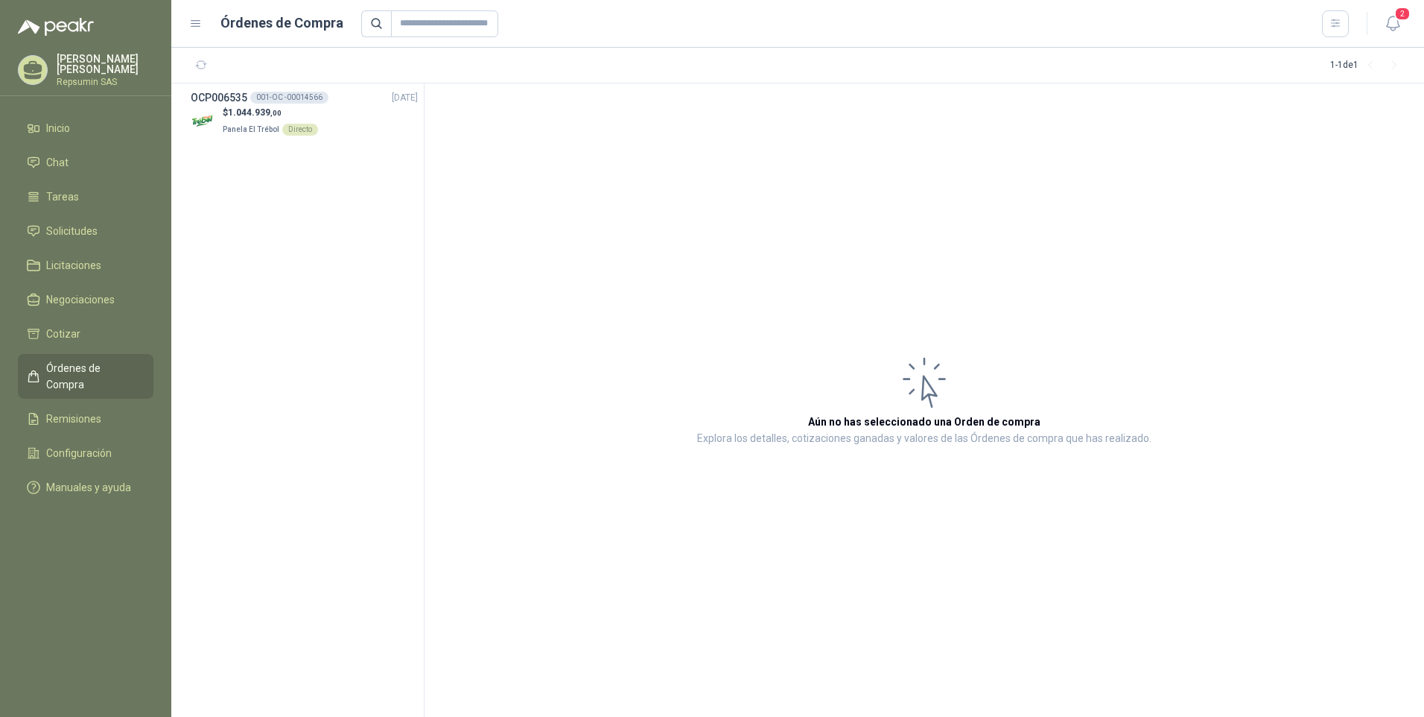
click at [58, 69] on p "[PERSON_NAME] [PERSON_NAME]" at bounding box center [105, 64] width 97 height 21
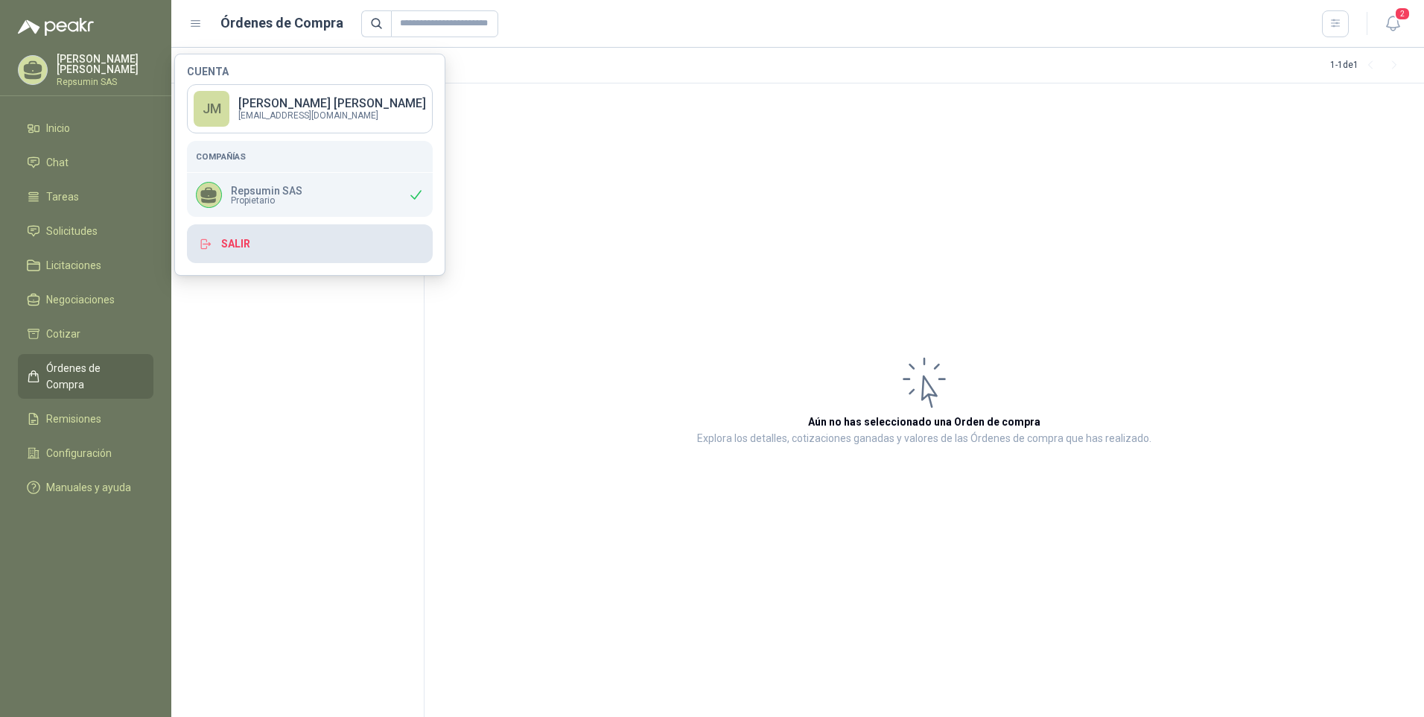
click at [261, 247] on button "Salir" at bounding box center [310, 243] width 246 height 39
